Goal: Task Accomplishment & Management: Manage account settings

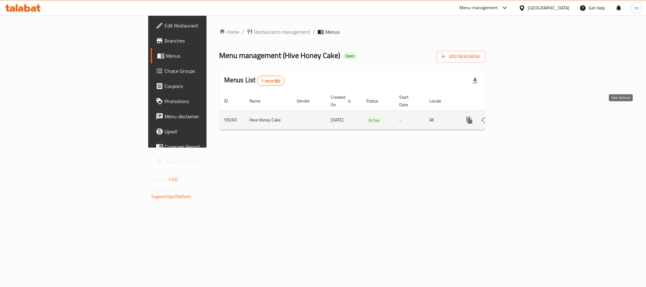
click at [519, 116] on icon "enhanced table" at bounding box center [515, 120] width 8 height 8
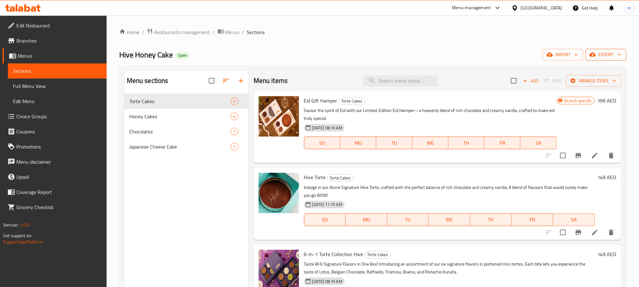
click at [602, 60] on button "export" at bounding box center [606, 55] width 41 height 12
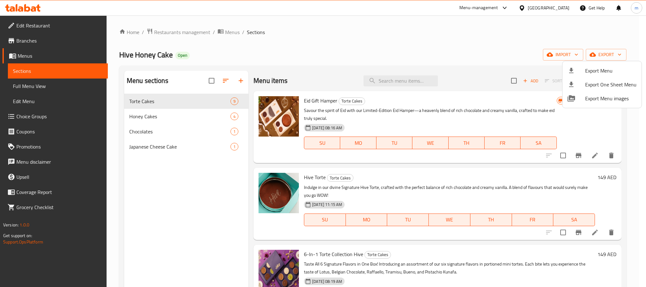
click at [550, 33] on div at bounding box center [323, 143] width 646 height 287
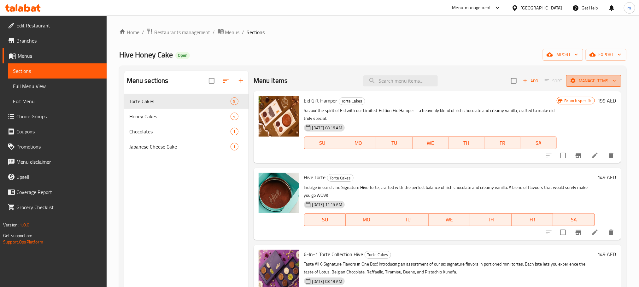
click at [603, 83] on span "Manage items" at bounding box center [593, 81] width 45 height 8
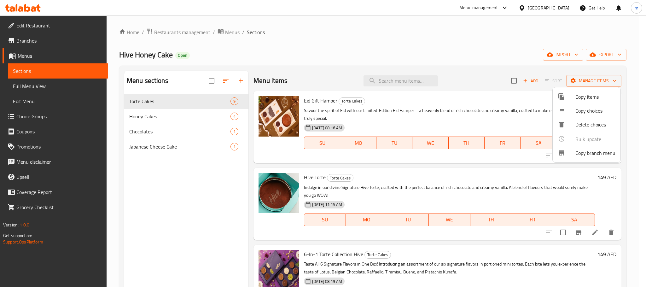
click at [592, 155] on span "Copy branch menu" at bounding box center [596, 153] width 40 height 8
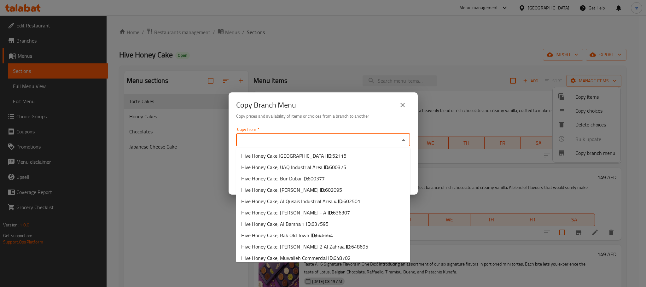
click at [317, 139] on input "Copy from   *" at bounding box center [318, 140] width 160 height 9
paste input "750110"
type input "750110"
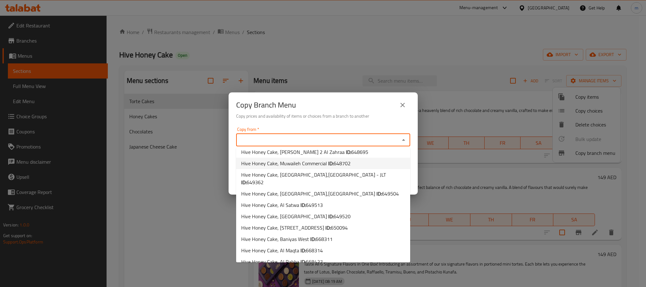
scroll to position [114, 0]
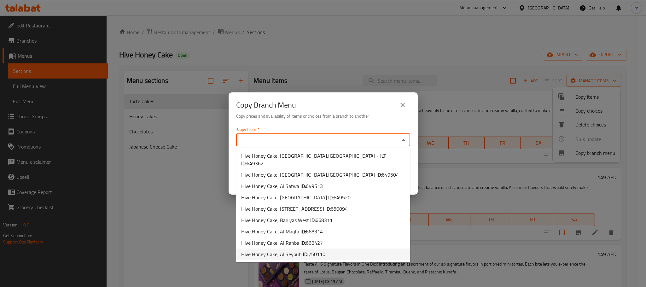
click at [331, 254] on li "Hive Honey Cake, Al Seyouh ID: 750110" at bounding box center [323, 254] width 174 height 11
type input "Hive Honey Cake, Al Seyouh"
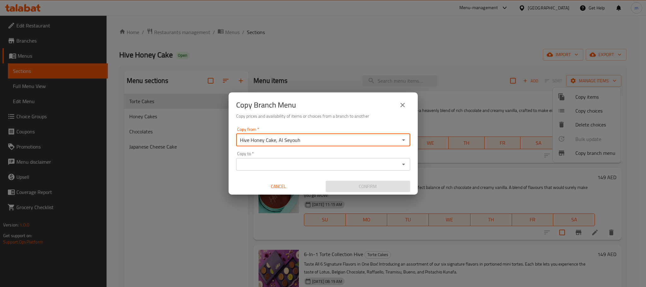
click at [332, 139] on input "Hive Honey Cake, Al Seyouh" at bounding box center [318, 140] width 160 height 9
click at [289, 139] on input "Hive Honey Cake, Al Seyouh" at bounding box center [318, 140] width 160 height 9
click at [405, 142] on icon "Open" at bounding box center [404, 140] width 8 height 8
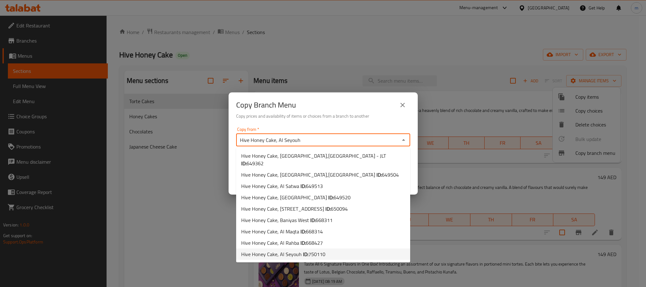
click at [325, 254] on li "Hive Honey Cake, Al Seyouh ID: 750110" at bounding box center [323, 254] width 174 height 11
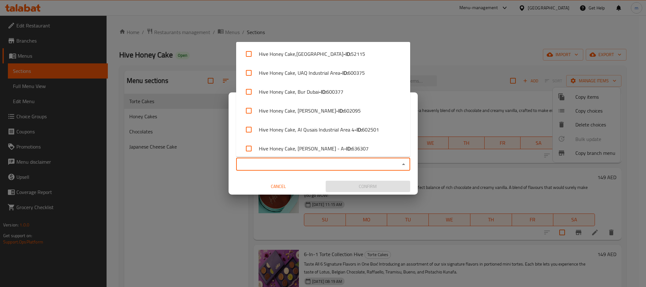
click at [319, 167] on input "Copy to   *" at bounding box center [318, 164] width 160 height 9
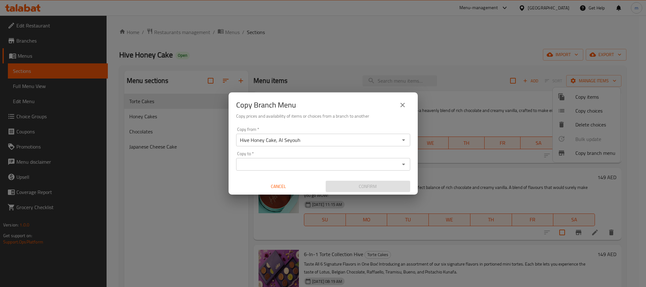
click at [342, 162] on input "Copy to   *" at bounding box center [318, 164] width 160 height 9
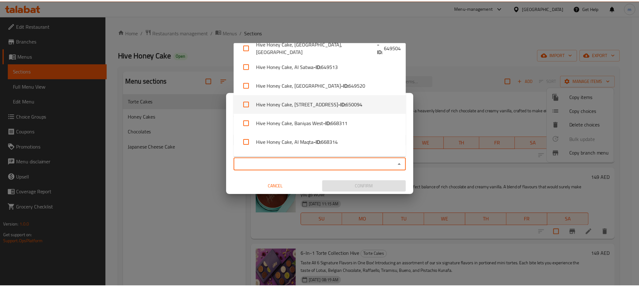
scroll to position [237, 0]
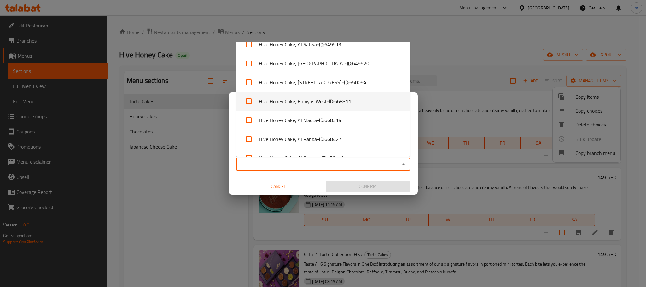
click at [493, 46] on div "Copy Branch Menu Copy prices and availability of items or choices from a branch…" at bounding box center [323, 143] width 646 height 287
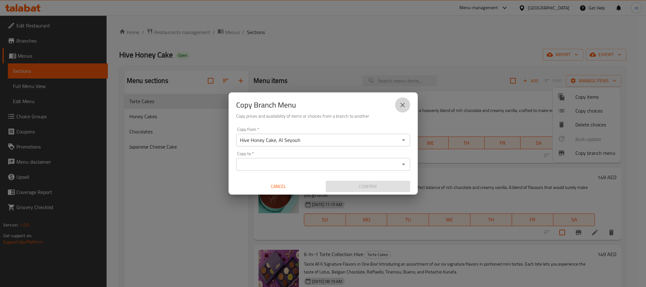
click at [403, 101] on icon "close" at bounding box center [403, 105] width 8 height 8
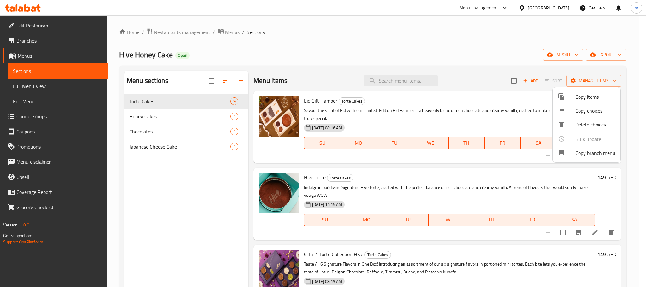
click at [611, 53] on div at bounding box center [323, 143] width 646 height 287
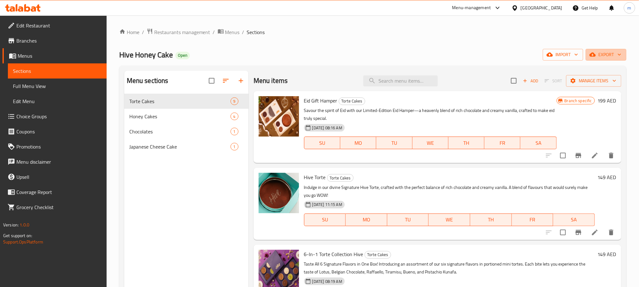
click at [611, 53] on span "export" at bounding box center [606, 55] width 31 height 8
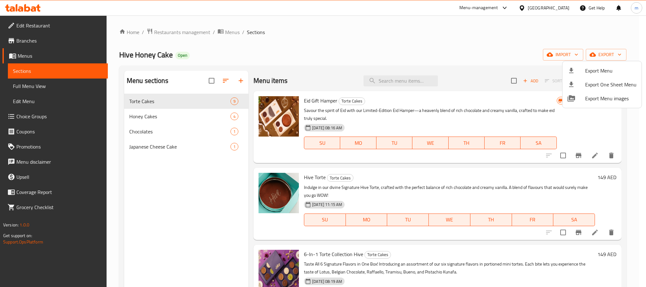
click at [494, 50] on div at bounding box center [323, 143] width 646 height 287
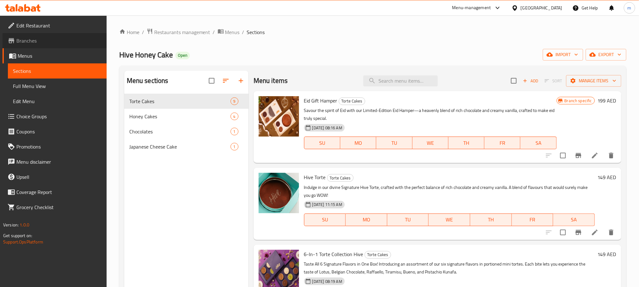
click at [34, 41] on span "Branches" at bounding box center [58, 41] width 85 height 8
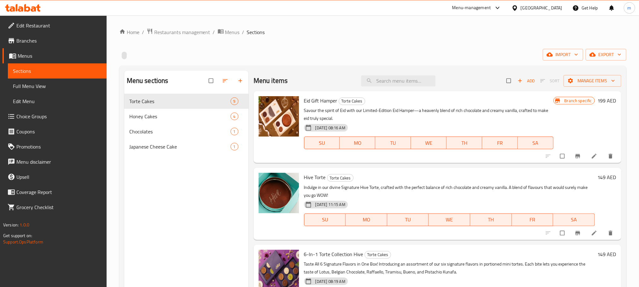
click at [492, 9] on div at bounding box center [496, 8] width 10 height 8
click at [439, 44] on div "Catalog" at bounding box center [455, 42] width 95 height 15
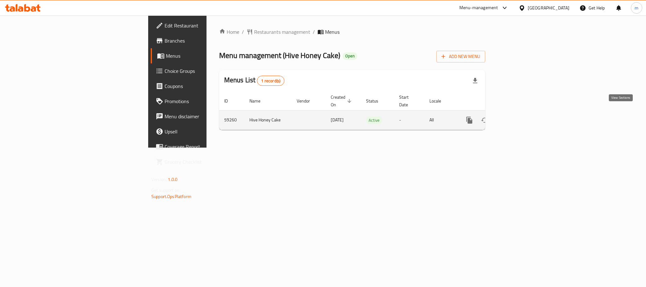
click at [519, 116] on icon "enhanced table" at bounding box center [515, 120] width 8 height 8
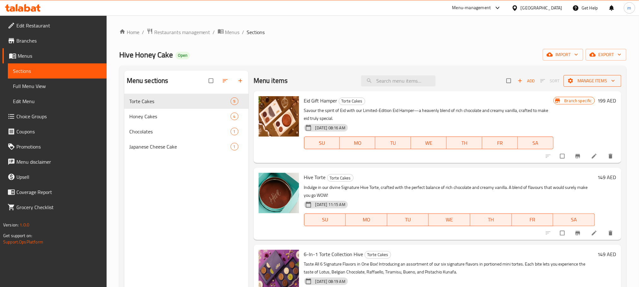
click at [595, 81] on span "Manage items" at bounding box center [593, 81] width 48 height 8
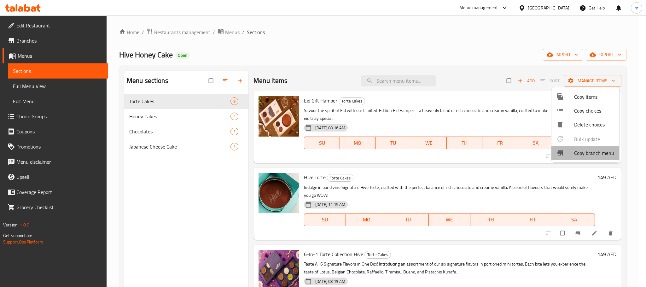
click at [599, 156] on span "Copy branch menu" at bounding box center [594, 153] width 40 height 8
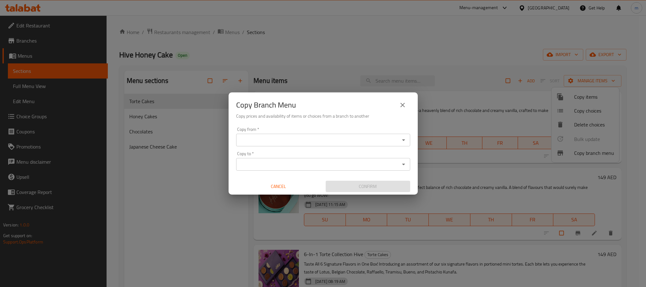
click at [279, 145] on div "Copy from *" at bounding box center [323, 140] width 174 height 13
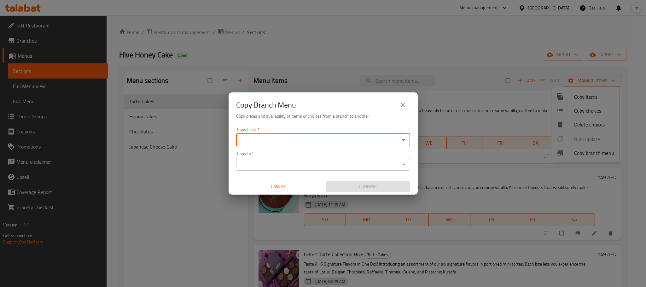
click at [277, 134] on div "Copy from *" at bounding box center [323, 140] width 174 height 13
click at [403, 143] on icon "Open" at bounding box center [404, 140] width 8 height 8
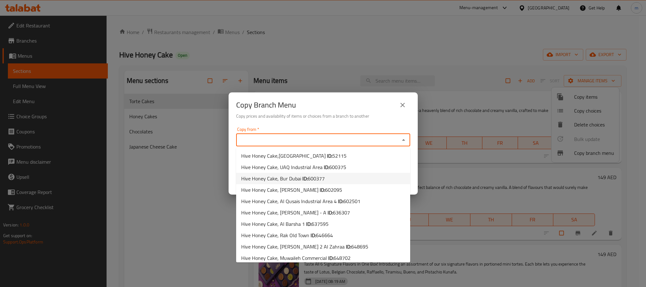
scroll to position [114, 0]
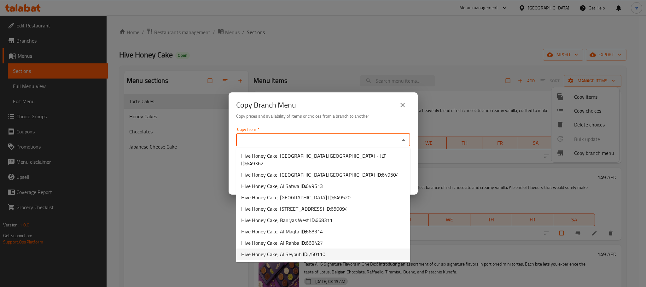
click at [335, 254] on li "Hive Honey Cake, Al Seyouh ID: 750110" at bounding box center [323, 254] width 174 height 11
type input "Hive Honey Cake, Al Seyouh"
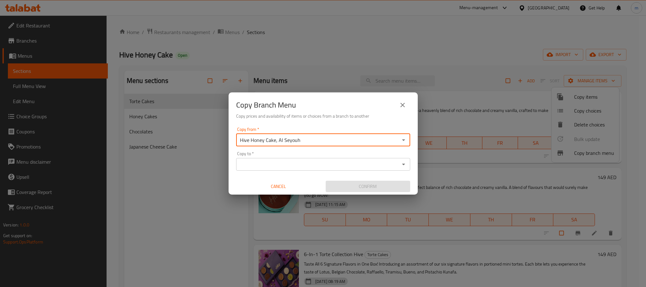
click at [268, 166] on input "Copy to   *" at bounding box center [318, 164] width 160 height 9
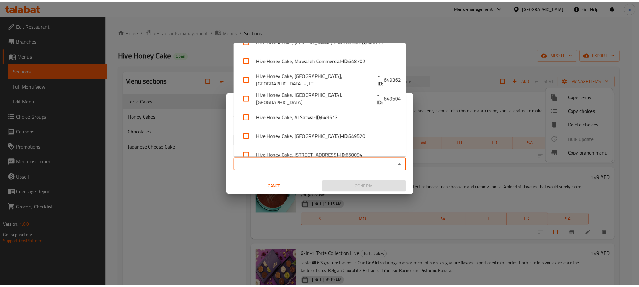
scroll to position [250, 0]
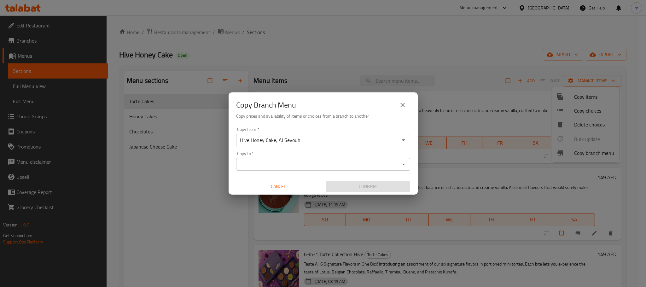
click at [403, 103] on icon "close" at bounding box center [403, 105] width 8 height 8
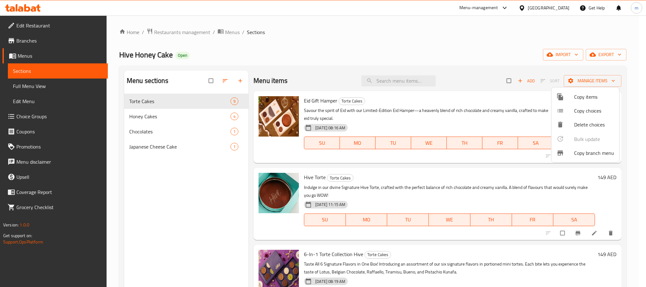
click at [603, 56] on div at bounding box center [323, 143] width 646 height 287
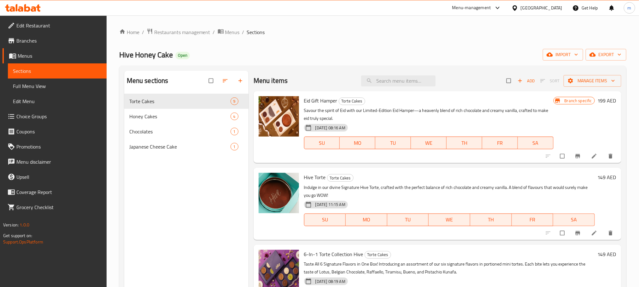
click at [603, 56] on span "export" at bounding box center [606, 55] width 31 height 8
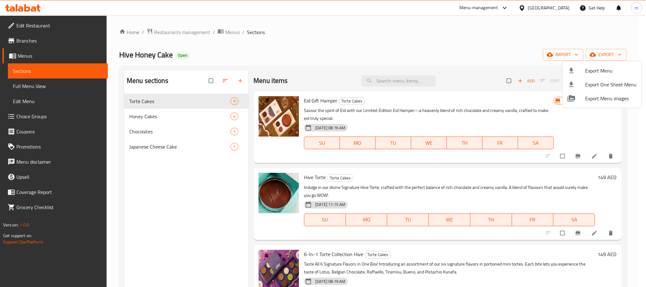
click at [456, 54] on div at bounding box center [323, 143] width 646 height 287
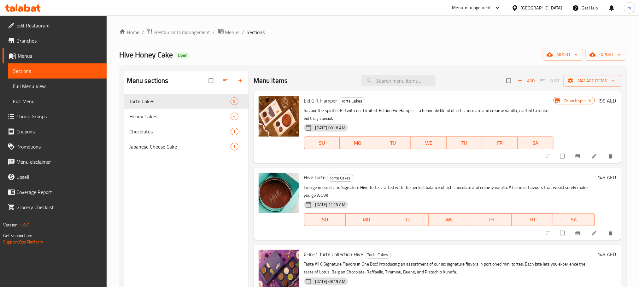
click at [473, 31] on ol "Home / Restaurants management / Menus / Sections" at bounding box center [372, 32] width 507 height 8
click at [610, 51] on span "export" at bounding box center [606, 55] width 31 height 8
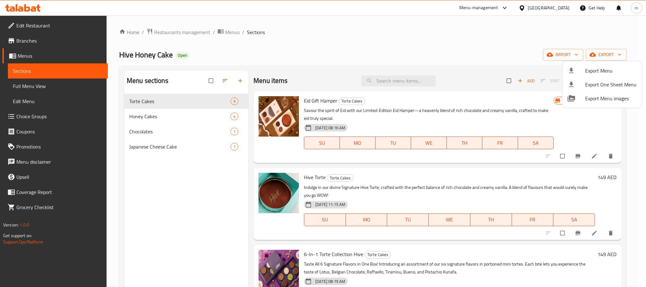
click at [497, 35] on div at bounding box center [323, 143] width 646 height 287
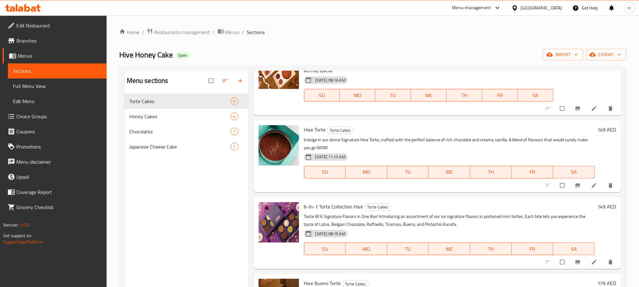
scroll to position [0, 0]
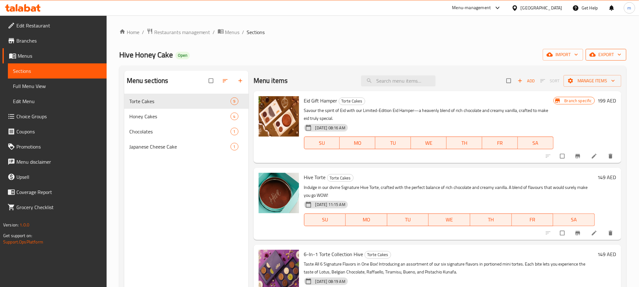
click at [609, 53] on span "export" at bounding box center [606, 55] width 31 height 8
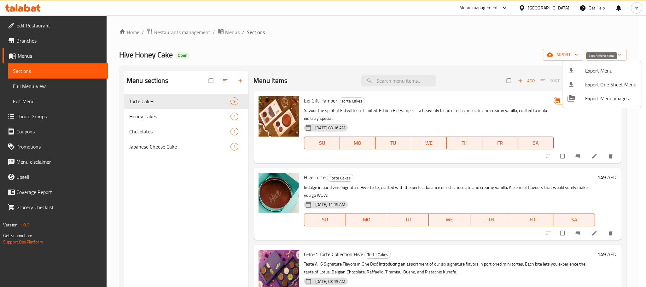
click at [607, 68] on span "Export Menu" at bounding box center [611, 71] width 51 height 8
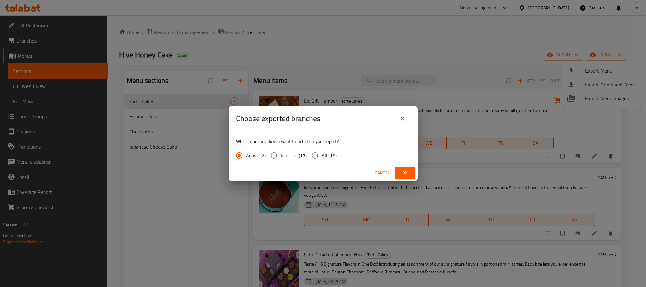
click at [314, 152] on input "All (19)" at bounding box center [315, 155] width 13 height 13
radio input "true"
click at [410, 173] on span "Ok" at bounding box center [405, 173] width 10 height 8
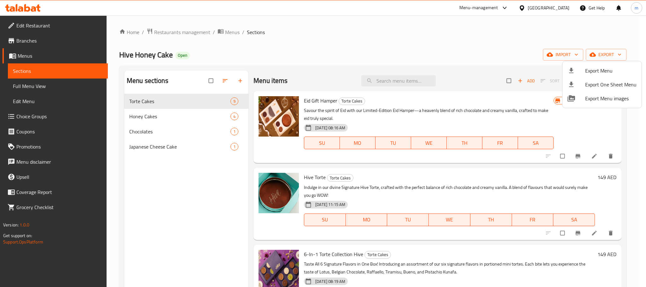
click at [31, 84] on div at bounding box center [323, 143] width 646 height 287
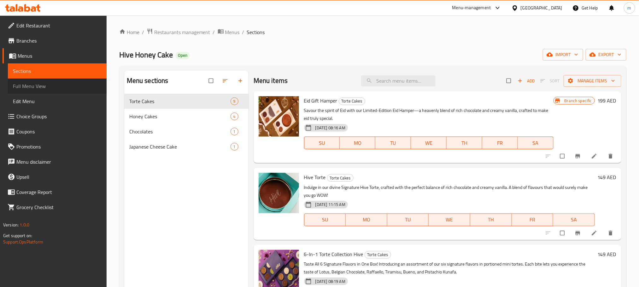
click at [31, 84] on span "Full Menu View" at bounding box center [57, 86] width 89 height 8
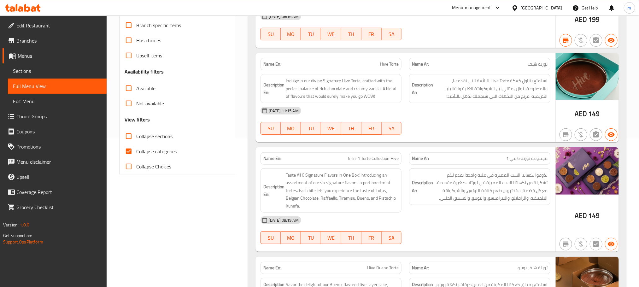
scroll to position [142, 0]
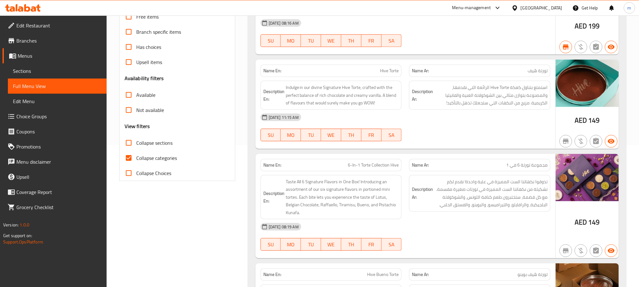
click at [131, 154] on input "Collapse categories" at bounding box center [128, 157] width 15 height 15
checkbox input "false"
click at [130, 144] on input "Collapse sections" at bounding box center [128, 142] width 15 height 15
checkbox input "true"
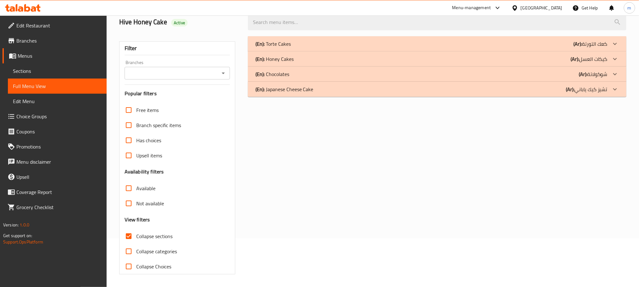
scroll to position [49, 0]
click at [293, 91] on p "(En): Japanese Cheese Cake" at bounding box center [285, 89] width 58 height 8
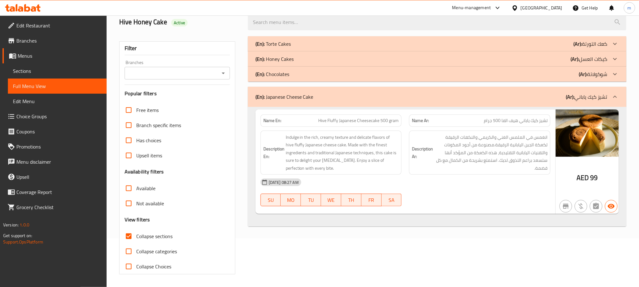
click at [287, 76] on p "(En): Chocolates" at bounding box center [273, 74] width 34 height 8
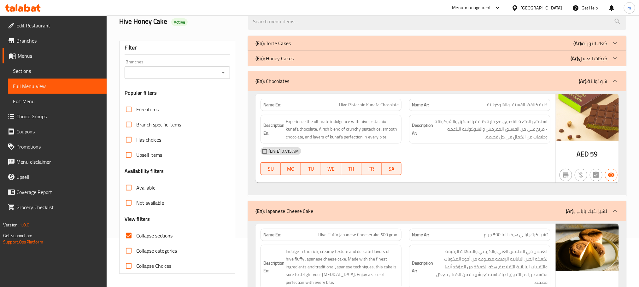
click at [283, 60] on p "(En): Honey Cakes" at bounding box center [275, 59] width 38 height 8
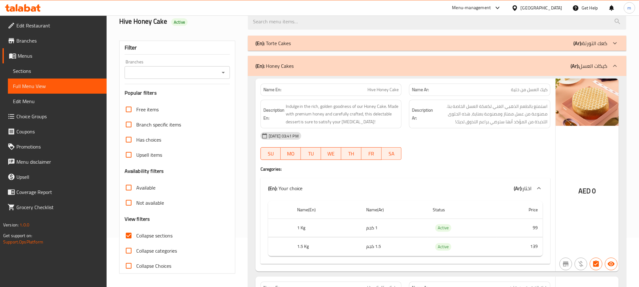
click at [283, 47] on p "(En): [PERSON_NAME]" at bounding box center [273, 43] width 35 height 8
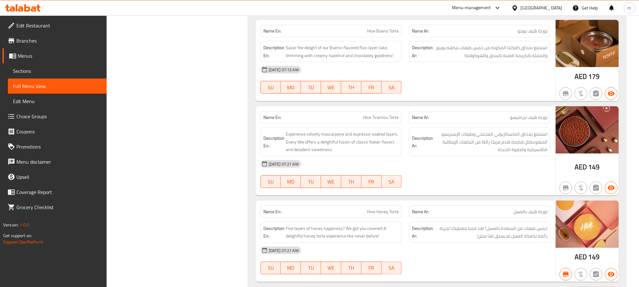
click at [27, 69] on span "Sections" at bounding box center [57, 71] width 89 height 8
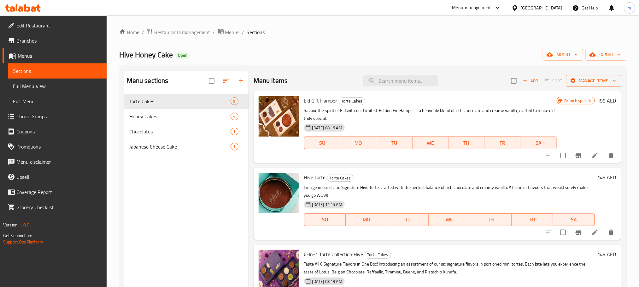
click at [41, 86] on span "Full Menu View" at bounding box center [57, 86] width 89 height 8
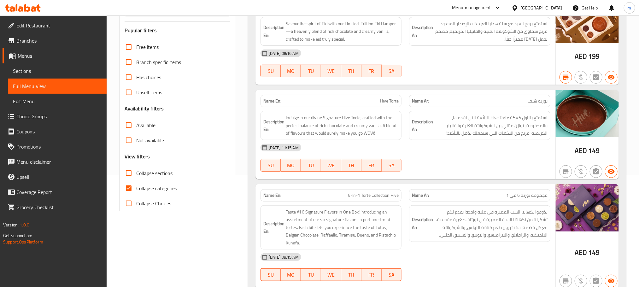
scroll to position [112, 0]
click at [127, 190] on input "Collapse categories" at bounding box center [128, 187] width 15 height 15
checkbox input "false"
click at [129, 173] on input "Collapse sections" at bounding box center [128, 172] width 15 height 15
checkbox input "true"
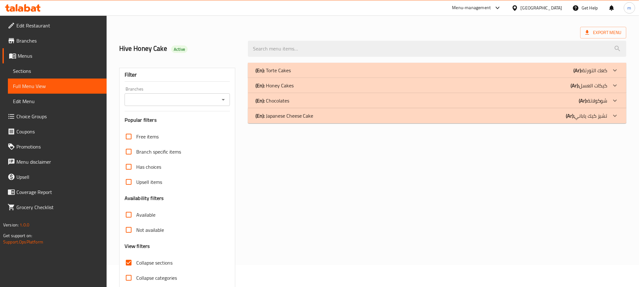
scroll to position [0, 0]
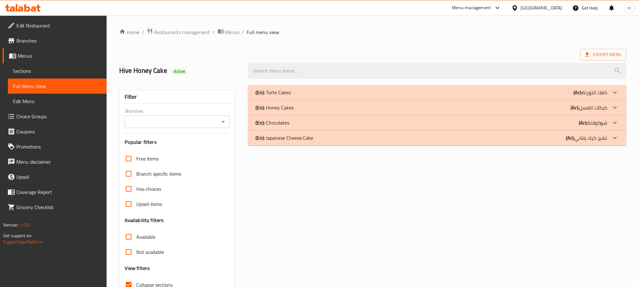
click at [281, 141] on p "(En): Japanese Cheese Cake" at bounding box center [285, 138] width 58 height 8
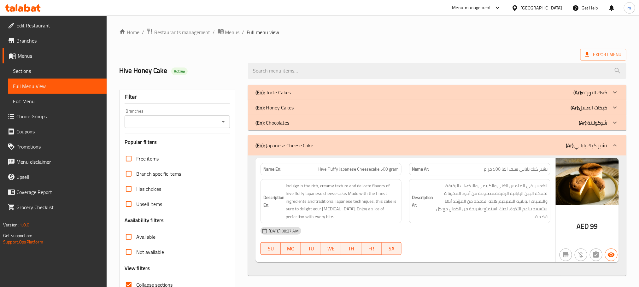
click at [276, 124] on p "(En): Chocolates" at bounding box center [273, 123] width 34 height 8
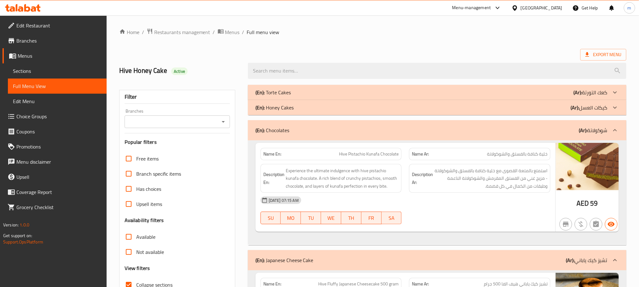
click at [270, 108] on p "(En): Honey Cakes" at bounding box center [275, 108] width 38 height 8
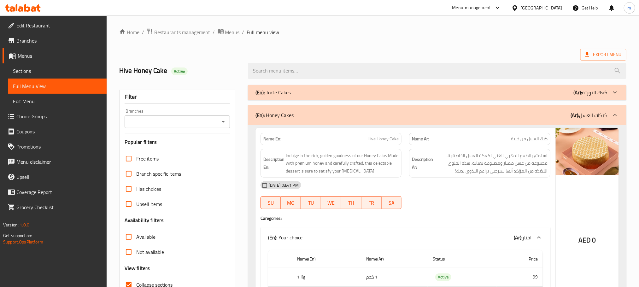
click at [270, 92] on p "(En): [PERSON_NAME]" at bounding box center [273, 93] width 35 height 8
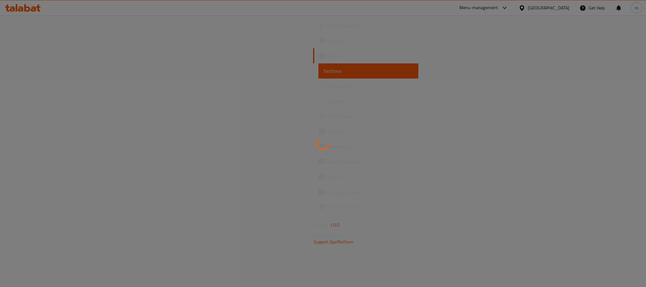
click at [33, 42] on div at bounding box center [323, 143] width 646 height 287
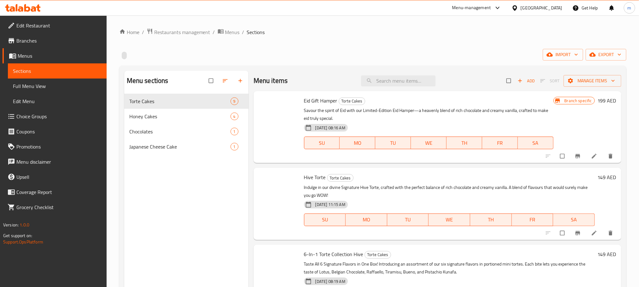
click at [33, 42] on span "Branches" at bounding box center [58, 41] width 85 height 8
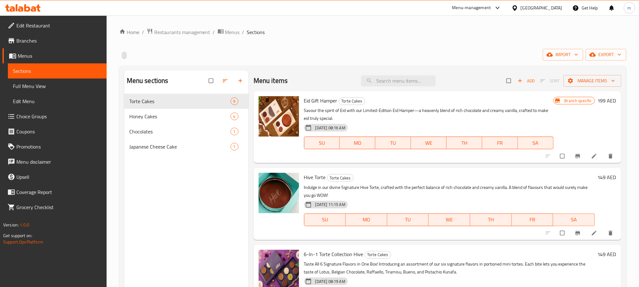
click at [33, 42] on span "Branches" at bounding box center [58, 41] width 85 height 8
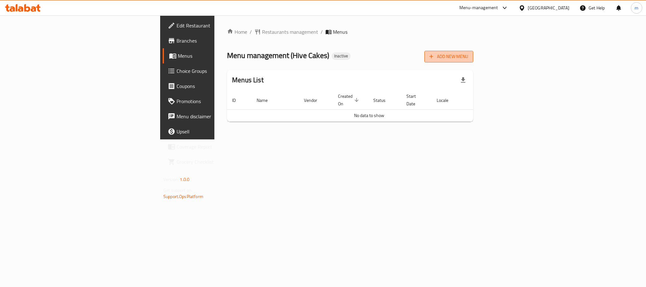
click at [468, 57] on span "Add New Menu" at bounding box center [449, 57] width 39 height 8
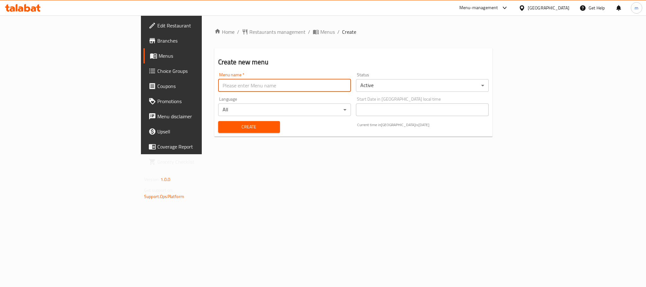
click at [218, 90] on input "text" at bounding box center [284, 85] width 133 height 13
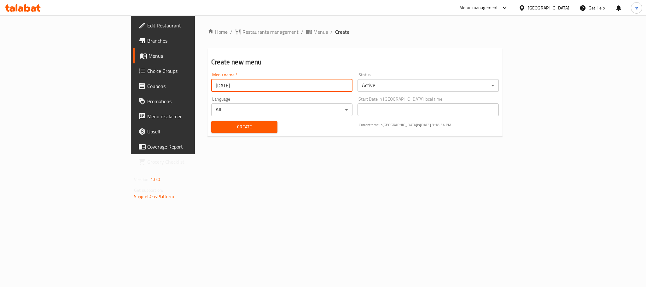
click at [211, 85] on input "[DATE]" at bounding box center [281, 85] width 141 height 13
type input "[DATE]"
click at [216, 123] on span "Create" at bounding box center [244, 127] width 56 height 8
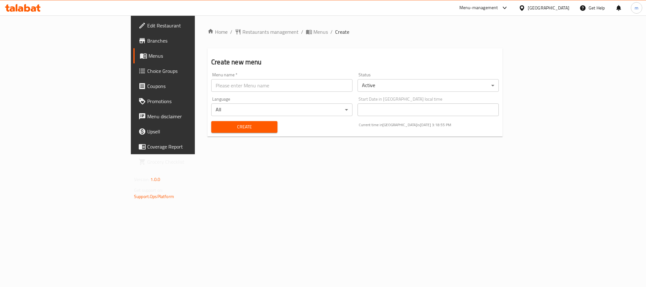
click at [149, 55] on span "Menus" at bounding box center [191, 56] width 85 height 8
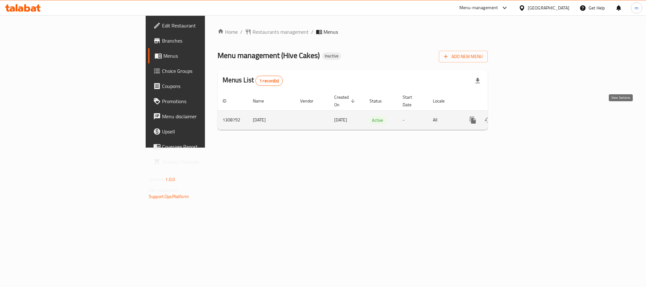
click at [522, 116] on icon "enhanced table" at bounding box center [519, 120] width 8 height 8
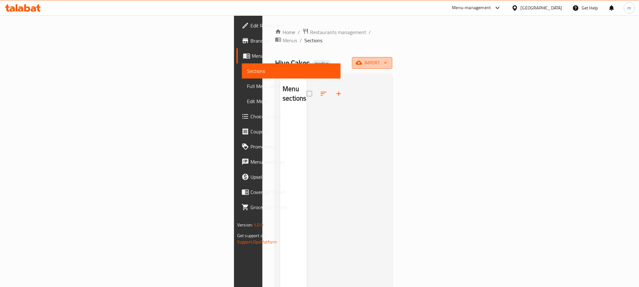
click at [387, 59] on span "import" at bounding box center [372, 63] width 30 height 8
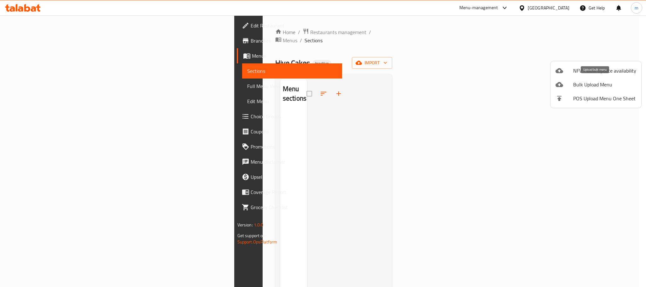
click at [594, 85] on span "Bulk Upload Menu" at bounding box center [605, 85] width 63 height 8
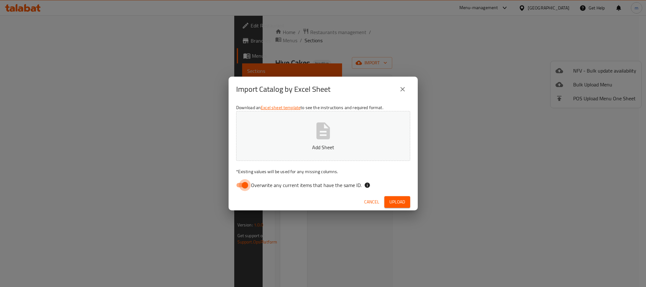
click at [241, 183] on input "Overwrite any current items that have the same ID." at bounding box center [245, 185] width 36 height 12
checkbox input "false"
click at [309, 142] on button "Add Sheet" at bounding box center [323, 136] width 174 height 50
click at [397, 201] on span "Upload" at bounding box center [398, 202] width 16 height 8
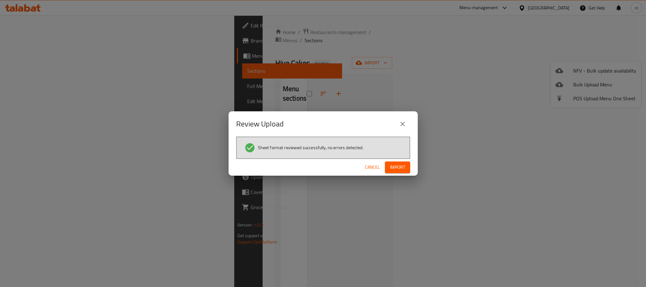
click at [397, 168] on span "Import" at bounding box center [397, 167] width 15 height 8
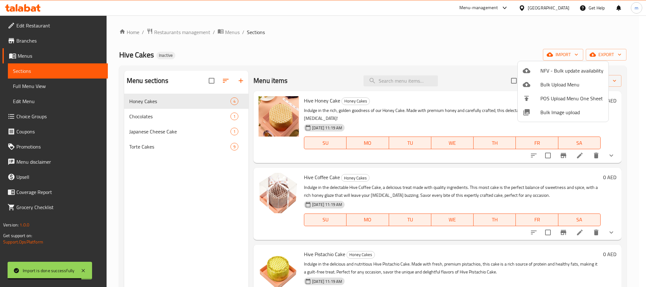
click at [345, 46] on div at bounding box center [323, 143] width 646 height 287
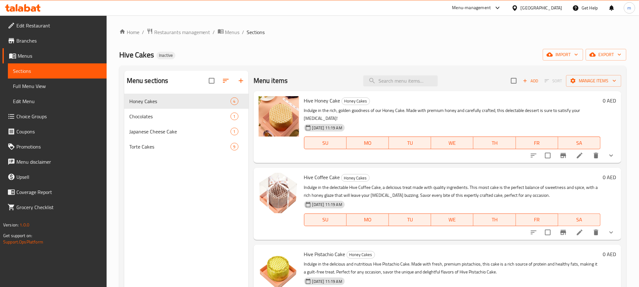
click at [40, 84] on span "Full Menu View" at bounding box center [57, 86] width 89 height 8
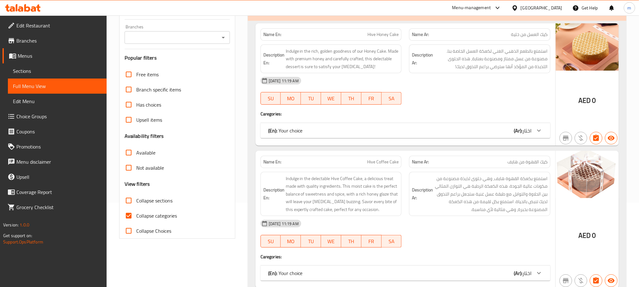
scroll to position [189, 0]
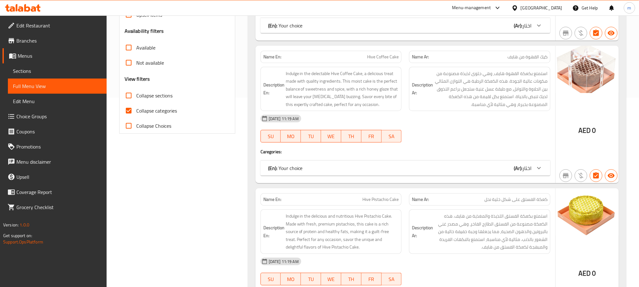
drag, startPoint x: 138, startPoint y: 111, endPoint x: 137, endPoint y: 101, distance: 10.2
click at [138, 110] on span "Collapse categories" at bounding box center [156, 111] width 41 height 8
click at [136, 110] on input "Collapse categories" at bounding box center [128, 110] width 15 height 15
checkbox input "false"
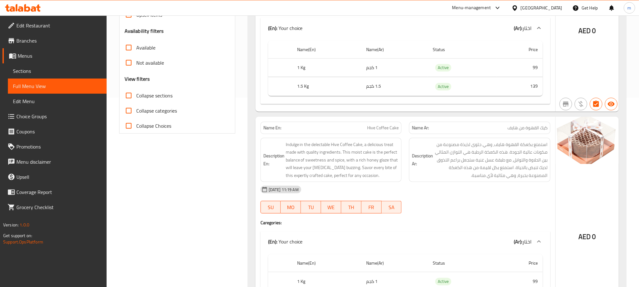
click at [137, 97] on span "Collapse sections" at bounding box center [154, 96] width 36 height 8
click at [136, 97] on input "Collapse sections" at bounding box center [128, 95] width 15 height 15
checkbox input "true"
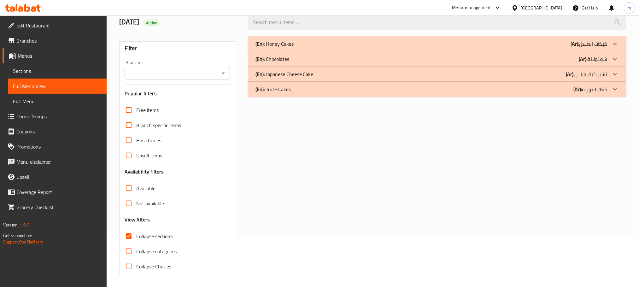
scroll to position [49, 0]
click at [285, 93] on p "(En): [PERSON_NAME]" at bounding box center [273, 89] width 35 height 8
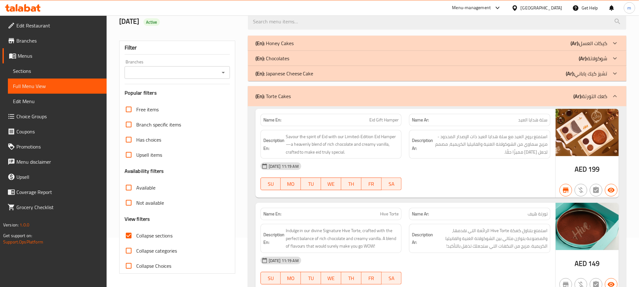
click at [274, 75] on p "(En): Japanese Cheese Cake" at bounding box center [285, 74] width 58 height 8
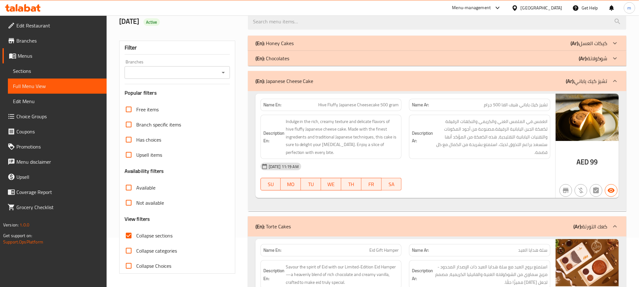
drag, startPoint x: 272, startPoint y: 61, endPoint x: 272, endPoint y: 48, distance: 12.3
click at [272, 60] on p "(En): Chocolates" at bounding box center [273, 59] width 34 height 8
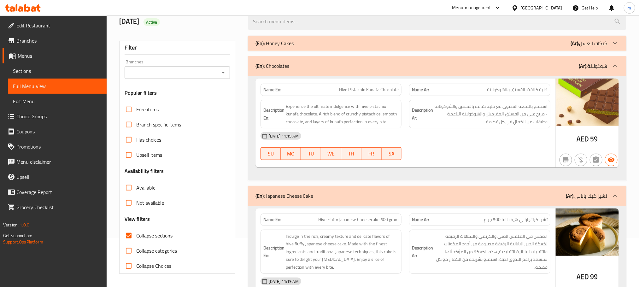
click at [271, 42] on p "(En): Honey Cakes" at bounding box center [275, 43] width 38 height 8
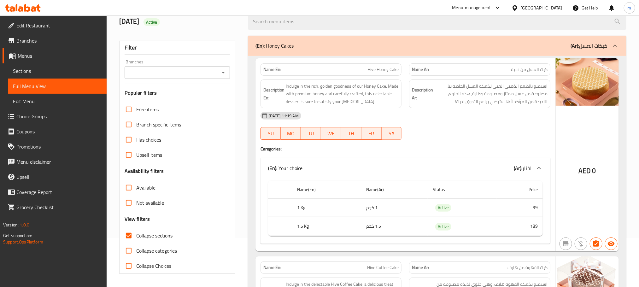
click at [35, 69] on span "Sections" at bounding box center [57, 71] width 89 height 8
